Goal: Find specific page/section: Find specific page/section

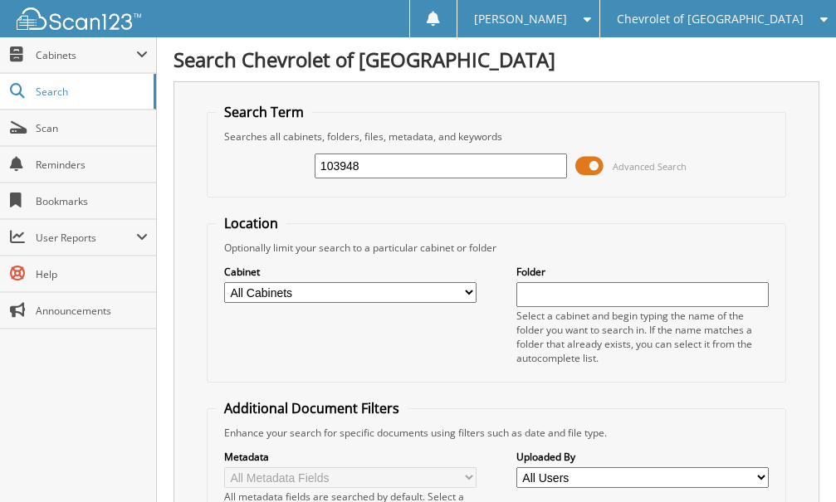
type input "103948"
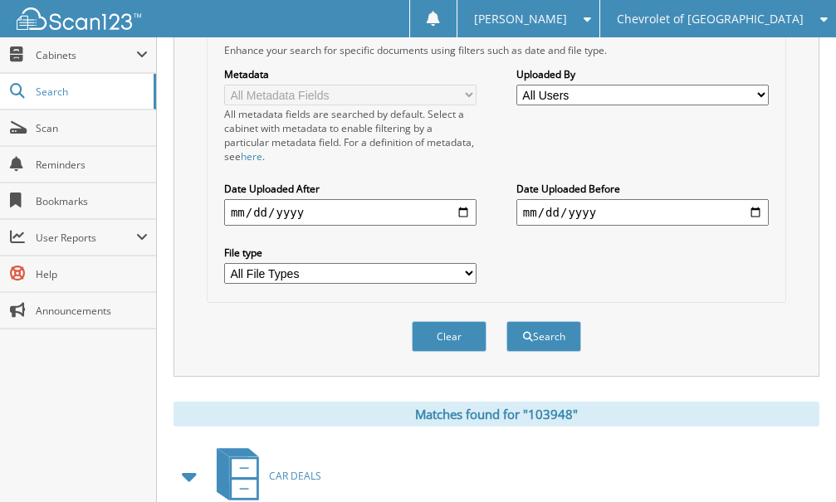
scroll to position [822, 0]
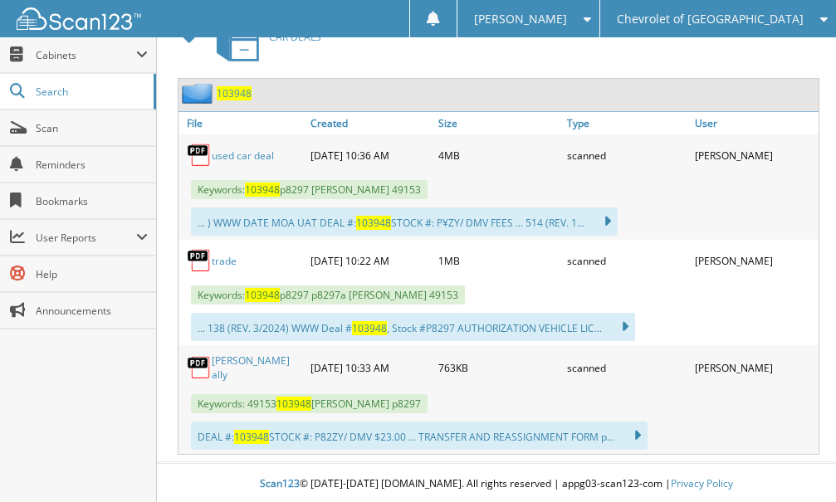
drag, startPoint x: 86, startPoint y: 440, endPoint x: 188, endPoint y: 16, distance: 436.1
click at [94, 412] on div "Close Cabinets This Company All Companies Email Addresses" at bounding box center [78, 269] width 157 height 465
click at [701, 22] on span "Chevrolet of [GEOGRAPHIC_DATA]" at bounding box center [710, 19] width 187 height 10
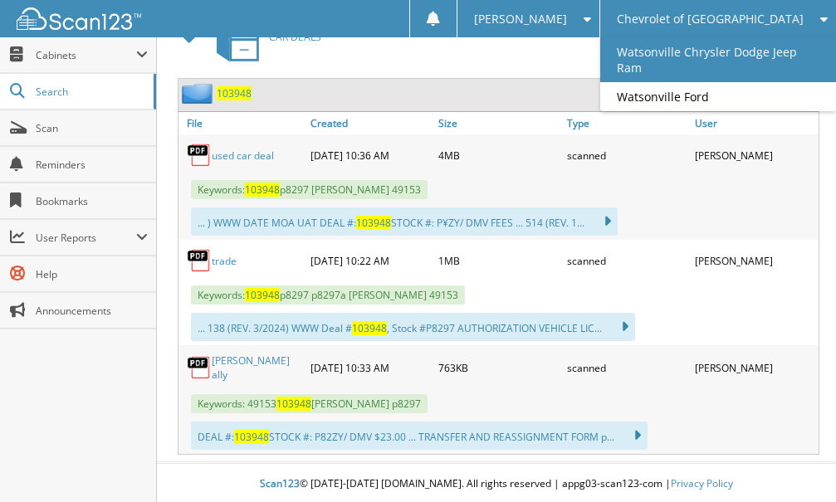
click at [717, 62] on link "Watsonville Chrysler Dodge Jeep Ram" at bounding box center [718, 59] width 236 height 45
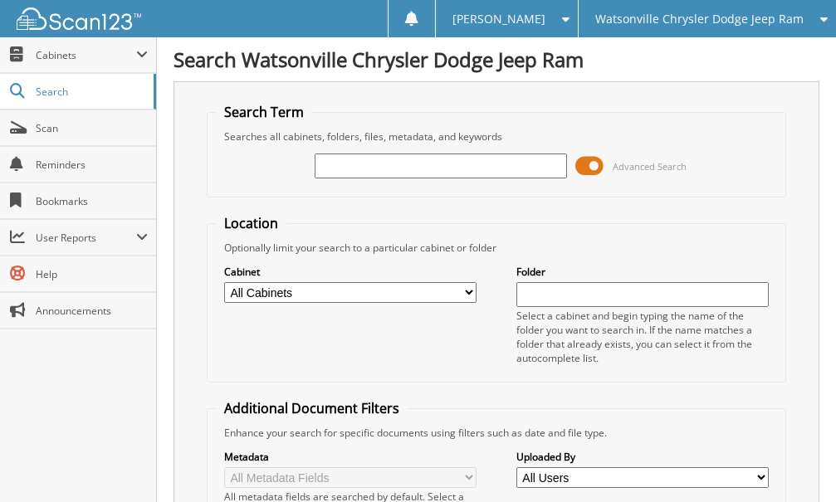
click at [330, 171] on input "text" at bounding box center [441, 166] width 252 height 25
type input "24662"
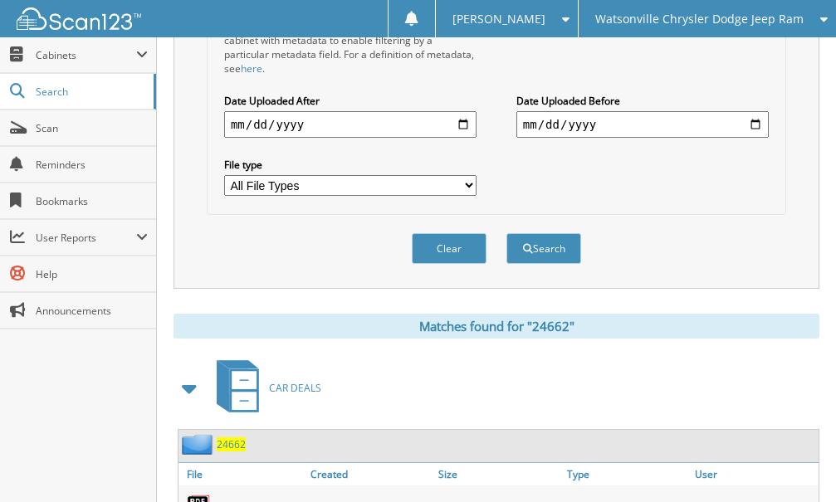
scroll to position [879, 0]
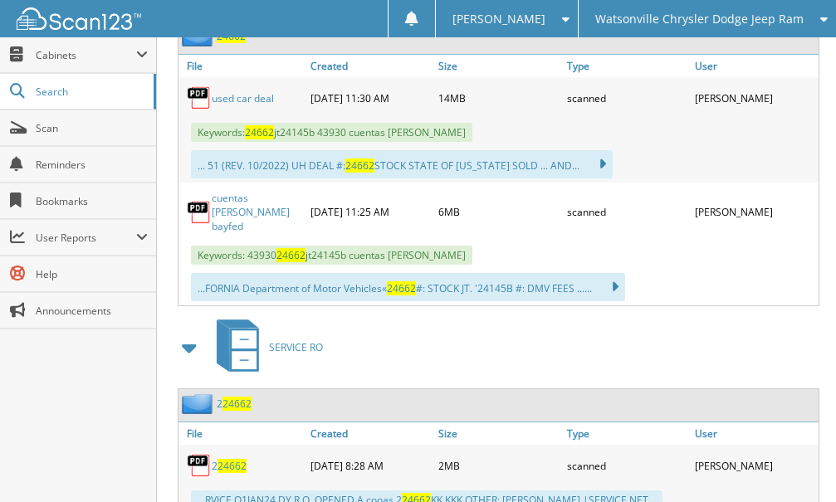
click at [237, 201] on link "cuentas ortiz bayfed" at bounding box center [257, 212] width 90 height 42
drag, startPoint x: 651, startPoint y: 19, endPoint x: 657, endPoint y: 1, distance: 19.4
click at [657, 7] on div "Watsonville Chrysler Dodge Jeep Ram" at bounding box center [707, 18] width 241 height 37
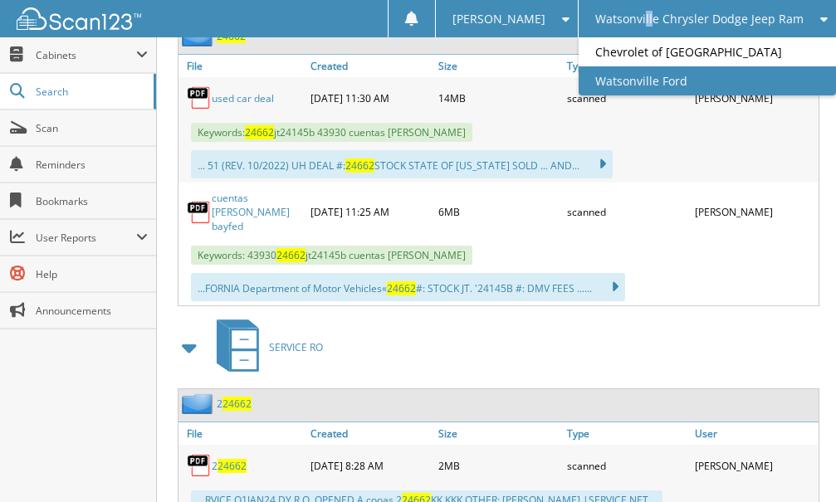
click at [682, 76] on link "Watsonville Ford" at bounding box center [707, 80] width 257 height 29
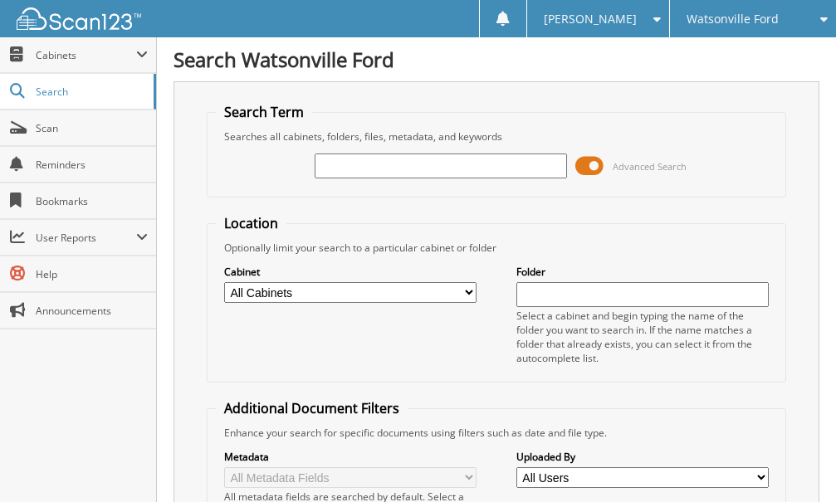
click at [373, 172] on input "text" at bounding box center [441, 166] width 252 height 25
type input "ft24386"
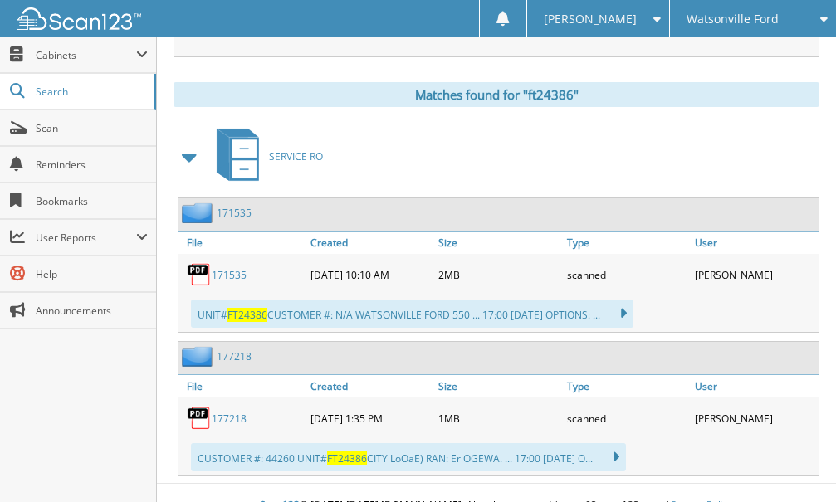
scroll to position [727, 0]
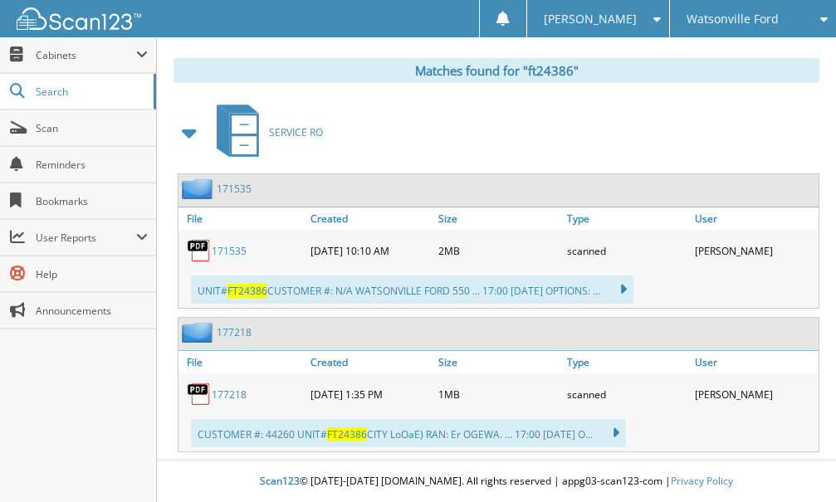
click at [235, 255] on link "171535" at bounding box center [229, 251] width 35 height 14
drag, startPoint x: 25, startPoint y: 406, endPoint x: 101, endPoint y: 227, distance: 194.1
click at [25, 400] on div "Close Cabinets This Company All Companies Email Addresses" at bounding box center [78, 269] width 157 height 465
drag, startPoint x: 98, startPoint y: 446, endPoint x: 233, endPoint y: 281, distance: 213.5
click at [104, 440] on div "Close Cabinets This Company All Companies Email Addresses" at bounding box center [78, 269] width 157 height 465
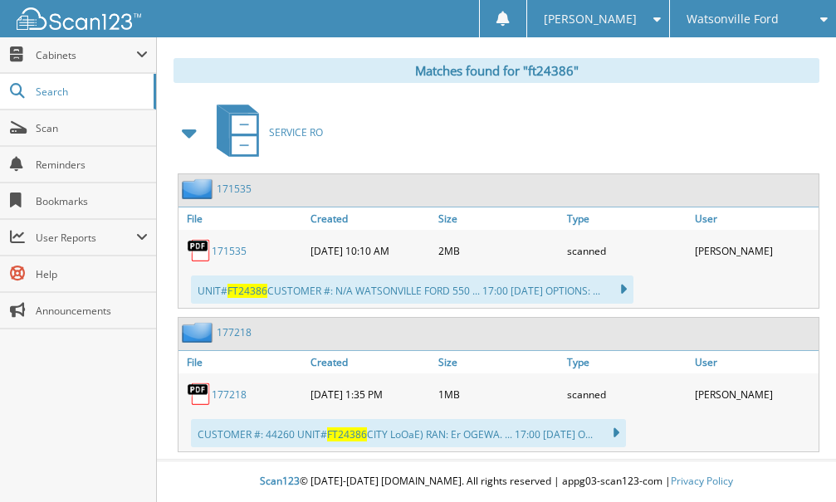
click at [730, 18] on span "Watsonville Ford" at bounding box center [732, 19] width 92 height 10
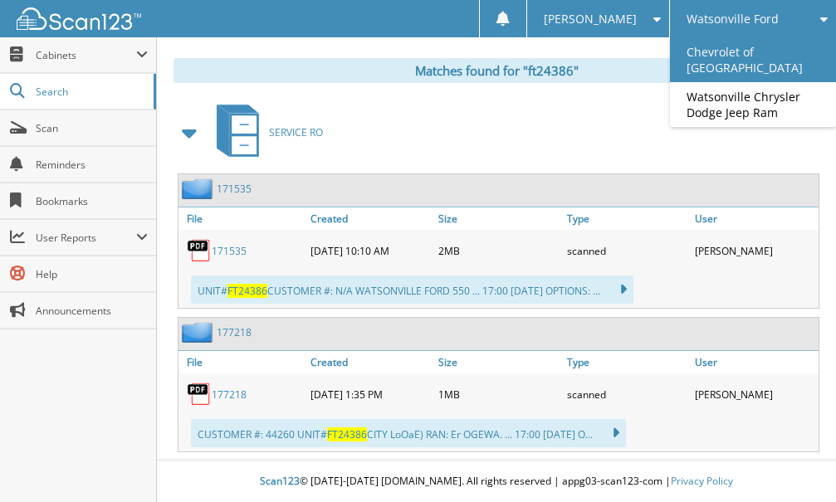
click at [760, 56] on link "Chevrolet of [GEOGRAPHIC_DATA]" at bounding box center [753, 59] width 166 height 45
